Goal: Use online tool/utility: Use online tool/utility

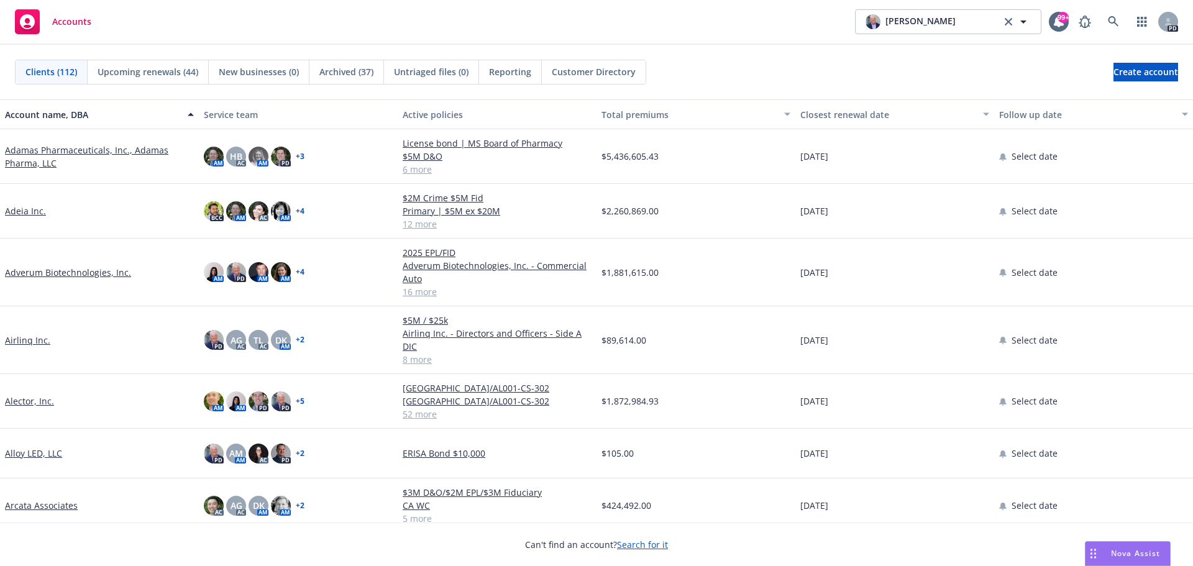
click at [1118, 551] on span "Nova Assist" at bounding box center [1135, 553] width 49 height 11
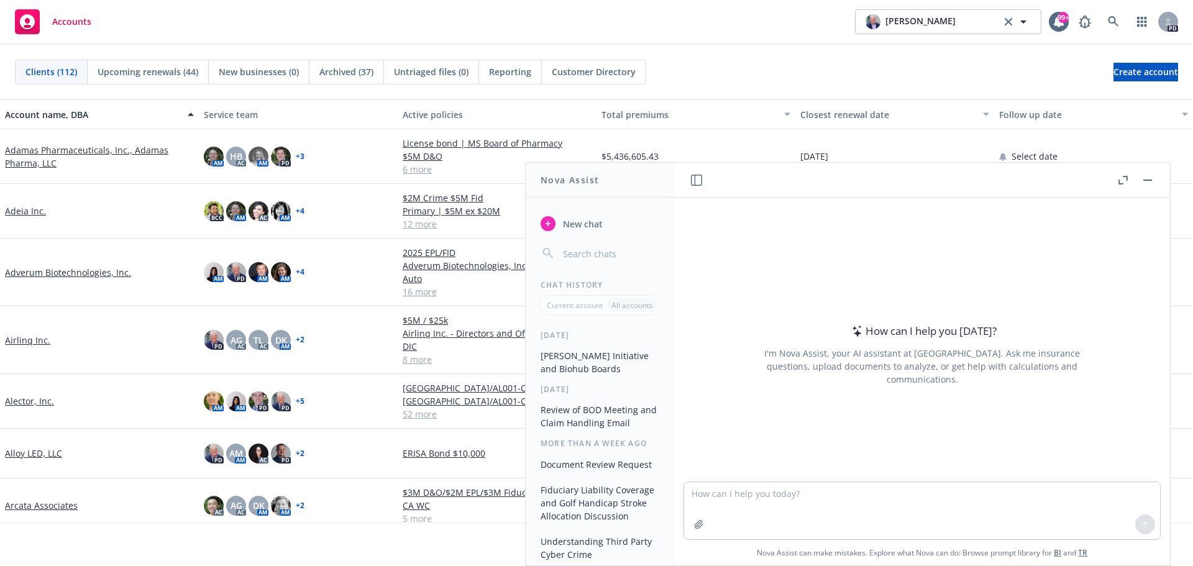
click at [1121, 185] on button "button" at bounding box center [1123, 180] width 15 height 15
